Goal: Find specific page/section: Find specific page/section

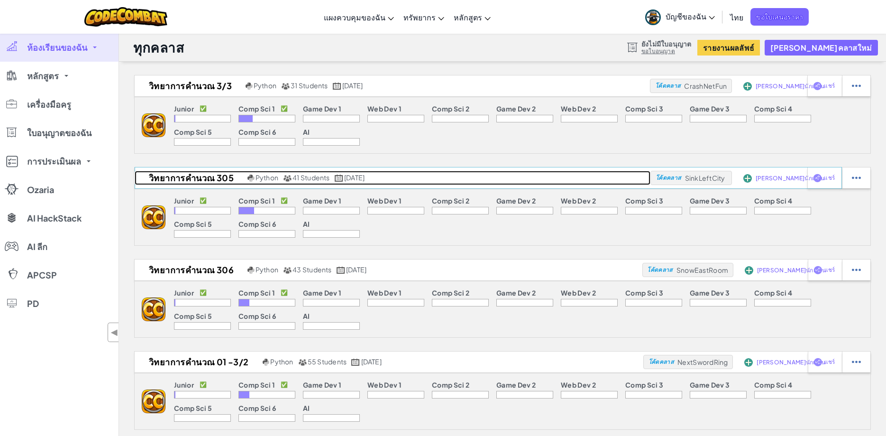
click at [206, 180] on h2 "วิทยาการคำนวณ 305" at bounding box center [190, 178] width 110 height 14
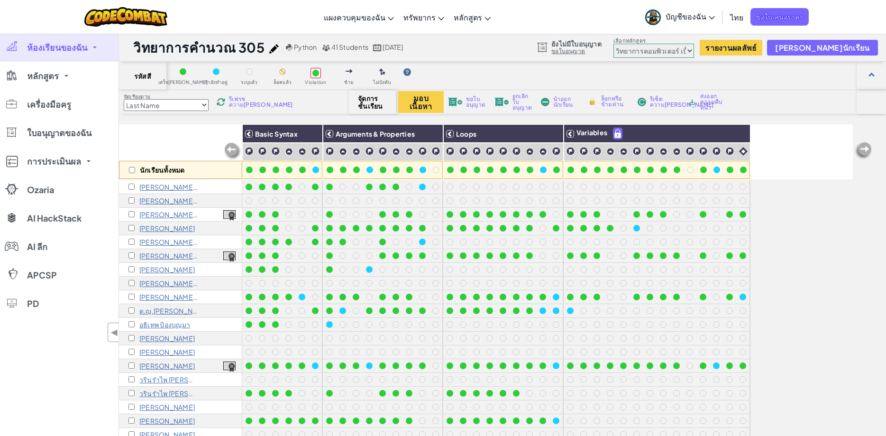
click at [613, 44] on select "[PERSON_NAME]เนียร์ วิทยาการคอมพิวเตอร์ เบื้องต้น การพัฒนาเกม 1 การพัฒนาเว็บไซต…" at bounding box center [653, 51] width 81 height 14
click option "จูเนียร์" at bounding box center [0, 0] width 0 height 0
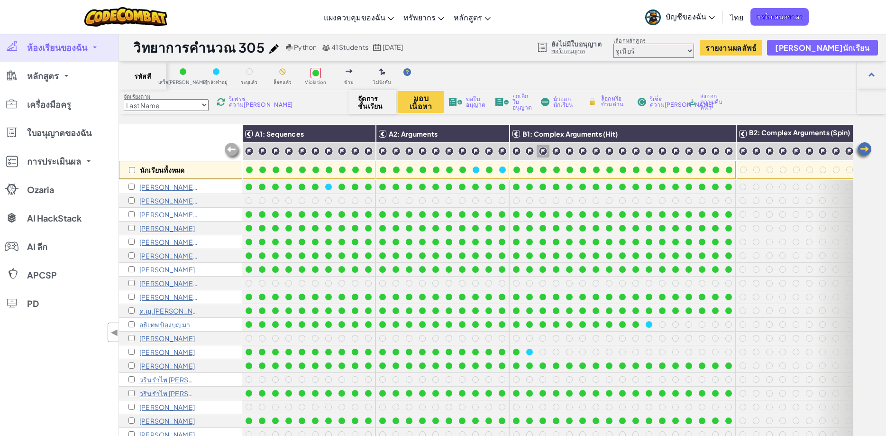
click at [501, 17] on div "สลับการนำทาง แผงควบคุมของฉัน แดชบอร์ดครู CodeCombat กระดานควบคุมของครู Ozaria ท…" at bounding box center [443, 17] width 891 height 34
click at [87, 47] on span "ห้องเรียนของฉัน" at bounding box center [57, 47] width 60 height 9
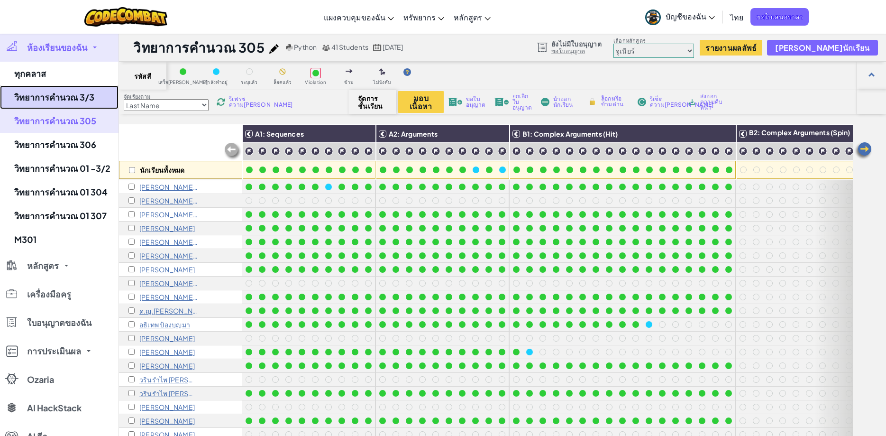
click at [92, 101] on link "วิทยาการคำนวณ 3/3" at bounding box center [59, 97] width 119 height 24
select select "560f1a9f22961295f9427742"
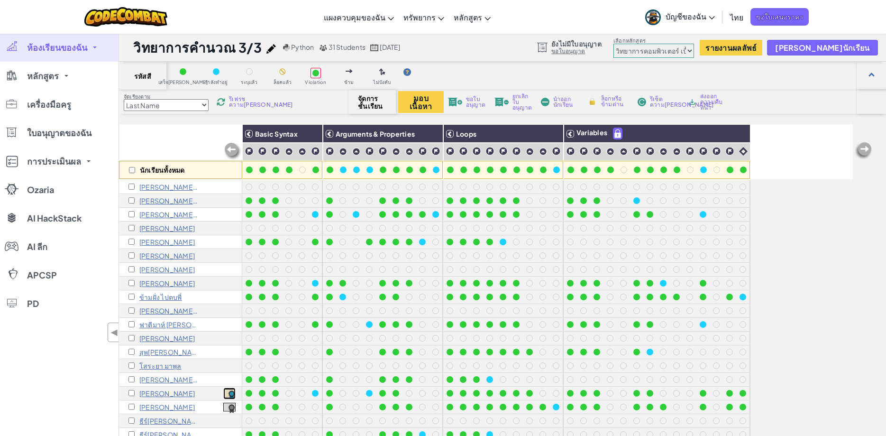
click at [229, 392] on img at bounding box center [229, 394] width 12 height 10
